Goal: Book appointment/travel/reservation

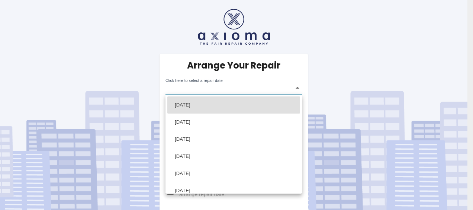
click at [255, 89] on body "Arrange Your Repair Click here to select a repair date ​ Phone Number   * 07761…" at bounding box center [236, 106] width 473 height 212
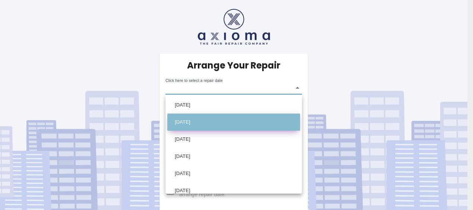
click at [240, 115] on li "Fri Sep 19 2025" at bounding box center [234, 122] width 133 height 17
type input "2025-09-19T00:00:00.000Z"
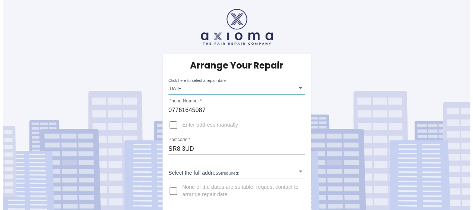
scroll to position [1, 0]
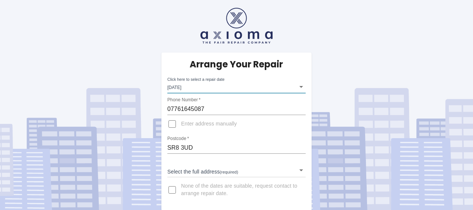
click at [288, 169] on body "Arrange Your Repair Click here to select a repair date Fri Sep 19 2025 2025-09-…" at bounding box center [236, 105] width 473 height 212
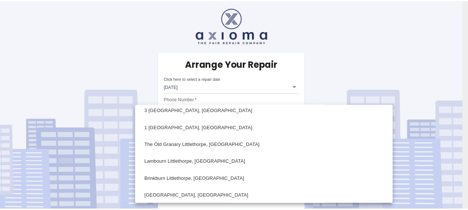
scroll to position [212, 0]
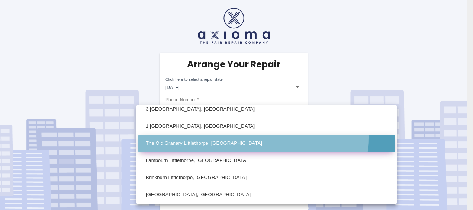
click at [253, 138] on li "The Old Granary Littlethorpe, Peterlee County Durham" at bounding box center [266, 143] width 257 height 17
type input "The Old Granary Littlethorpe, Peterlee County Durham"
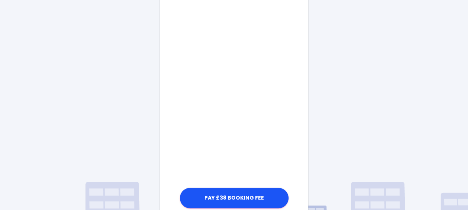
scroll to position [465, 0]
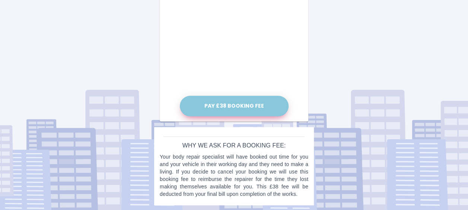
click at [238, 104] on button "Pay £38 Booking Fee" at bounding box center [234, 106] width 109 height 20
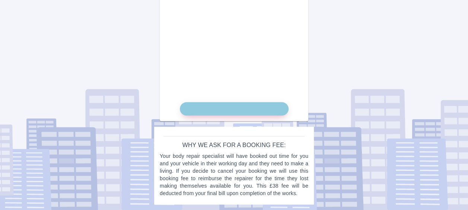
scroll to position [458, 0]
